Goal: Transaction & Acquisition: Obtain resource

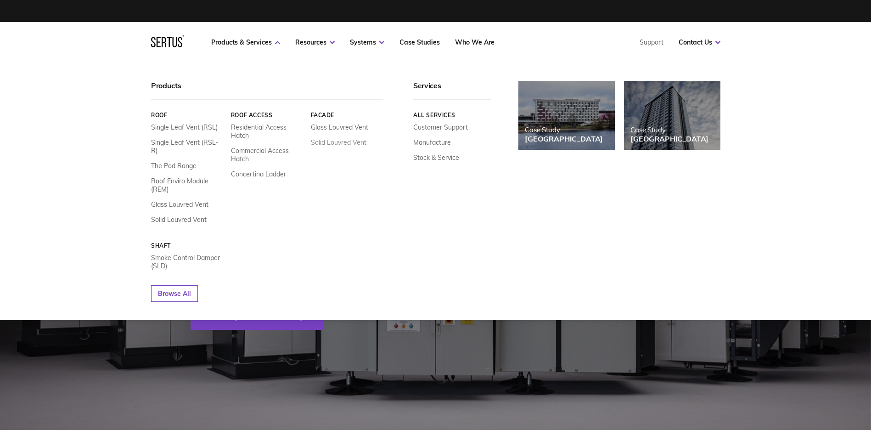
click at [351, 145] on link "Solid Louvred Vent" at bounding box center [338, 142] width 56 height 8
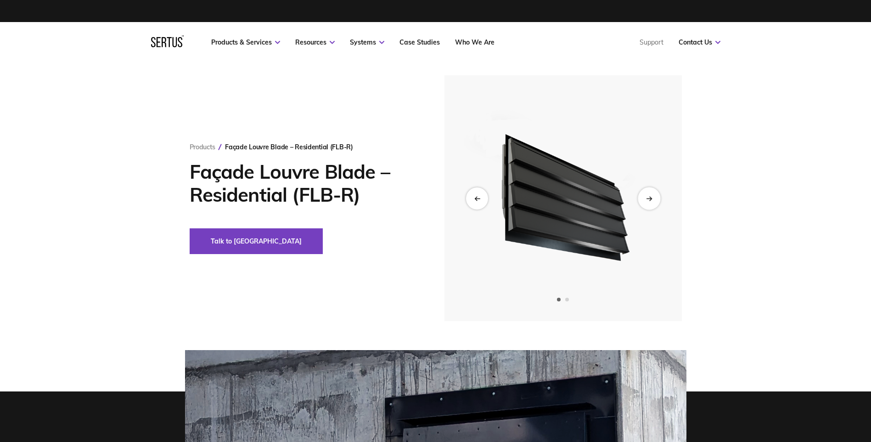
click at [643, 199] on div "Next slide" at bounding box center [649, 198] width 22 height 22
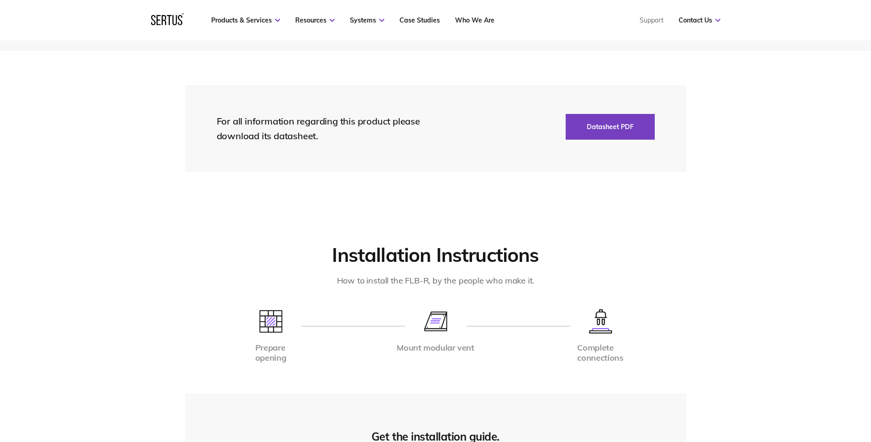
scroll to position [1561, 0]
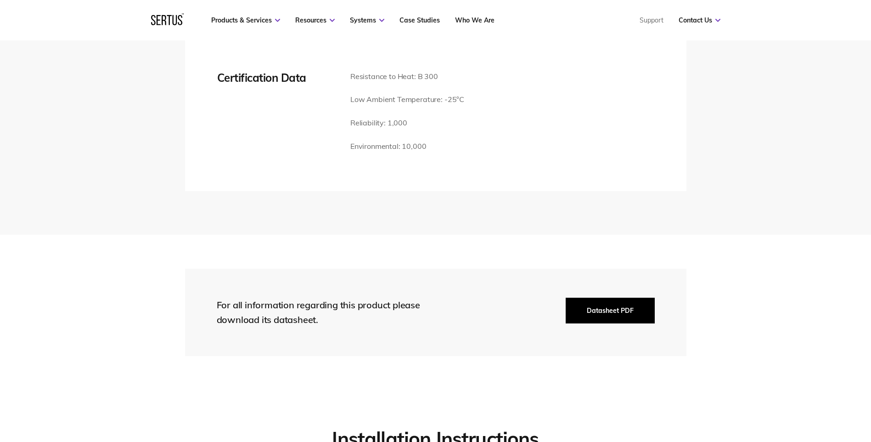
click at [616, 304] on button "Datasheet PDF" at bounding box center [610, 310] width 89 height 26
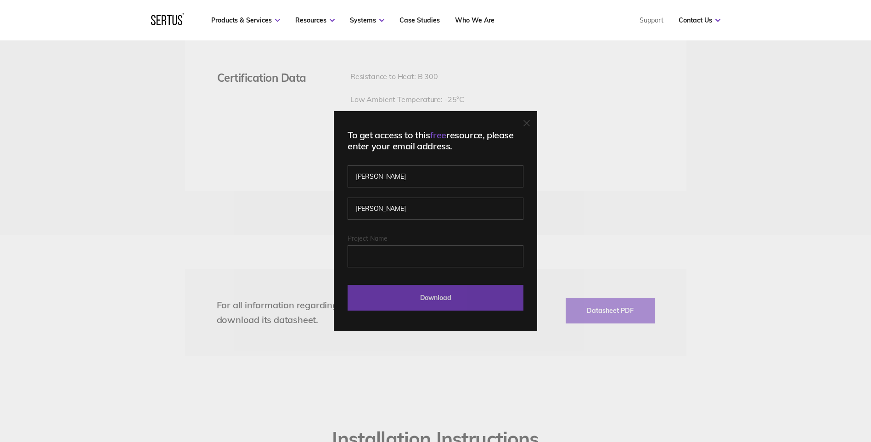
click at [446, 298] on input "Download" at bounding box center [436, 298] width 176 height 26
